Goal: Task Accomplishment & Management: Manage account settings

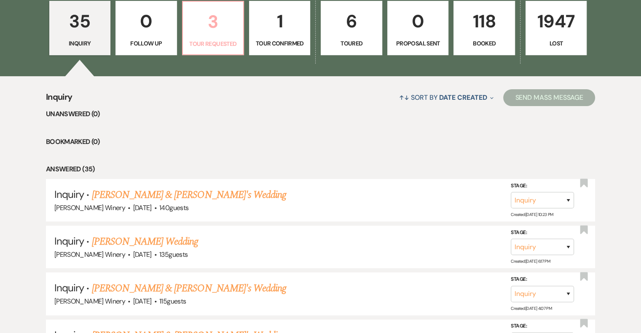
click at [214, 32] on p "3" at bounding box center [213, 22] width 50 height 28
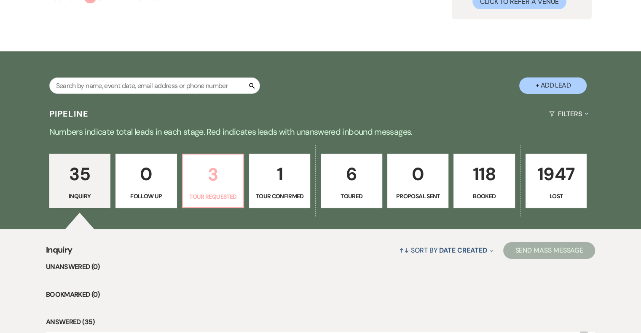
scroll to position [252, 0]
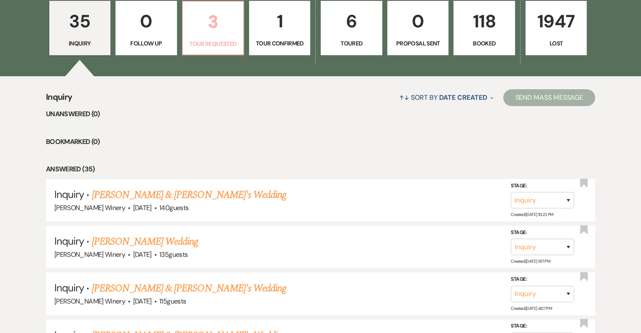
select select "2"
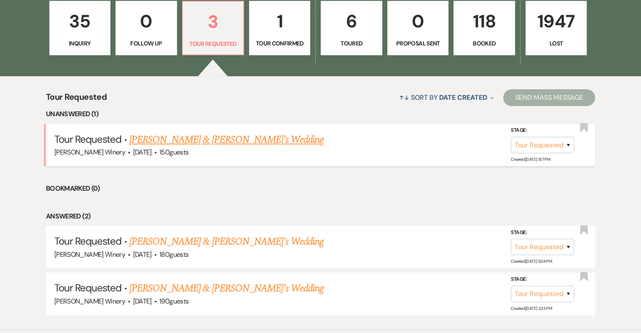
click at [186, 139] on link "[PERSON_NAME] & [PERSON_NAME]'s Wedding" at bounding box center [226, 139] width 195 height 15
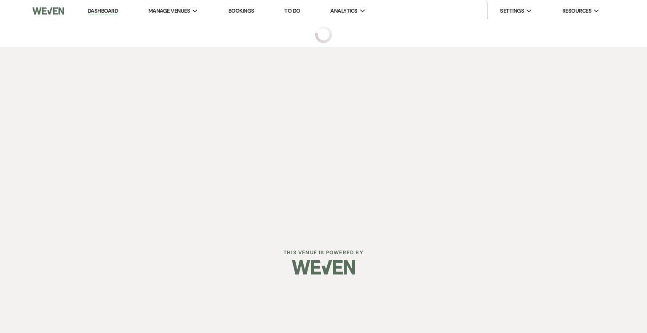
select select "2"
select select "5"
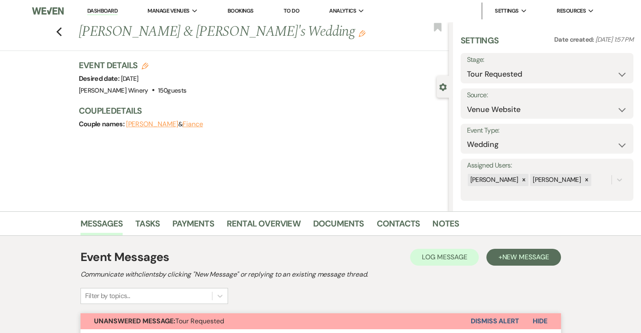
click at [93, 11] on link "Dashboard" at bounding box center [102, 11] width 30 height 8
